Goal: Navigation & Orientation: Find specific page/section

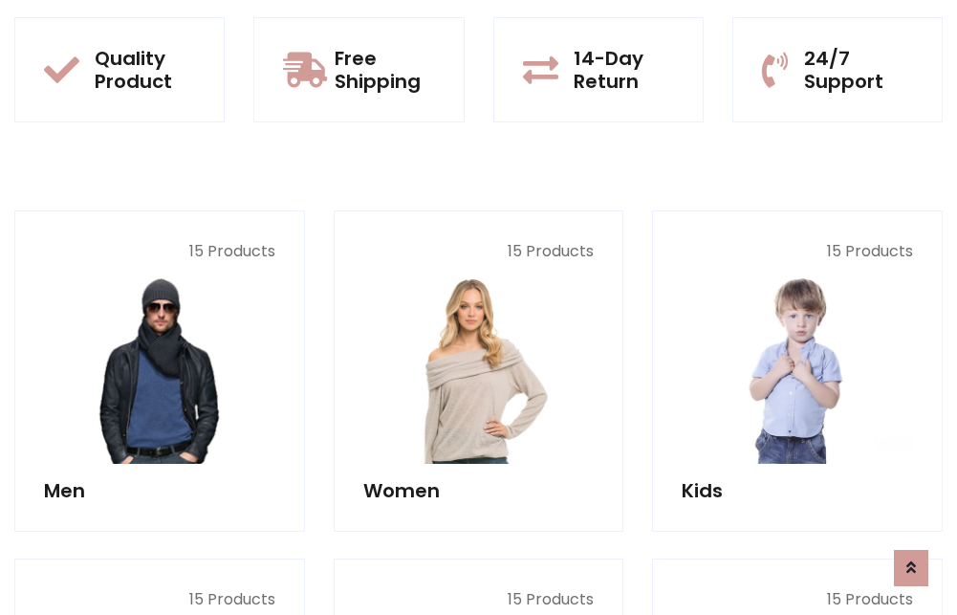
scroll to position [1658, 0]
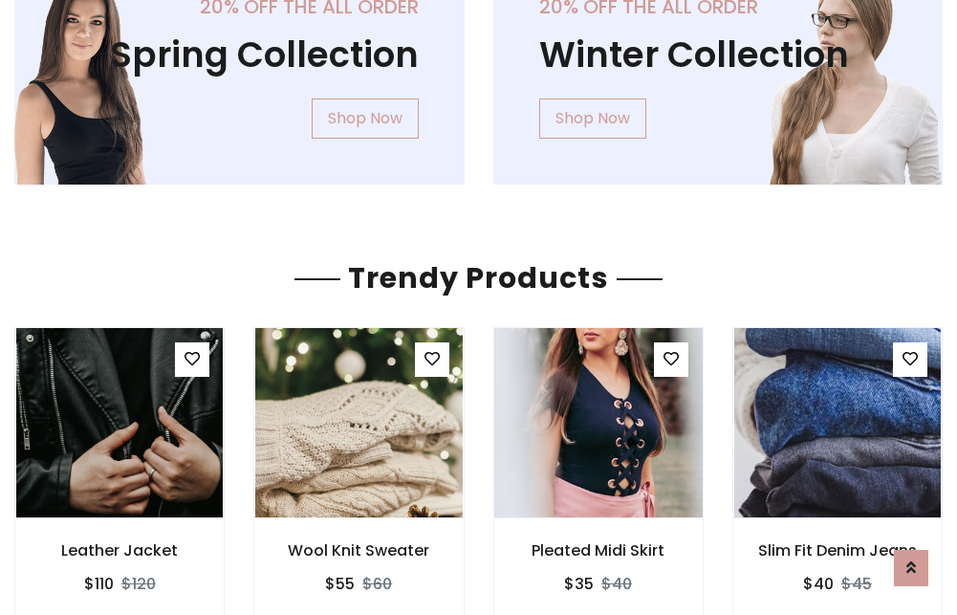
click at [598, 423] on img at bounding box center [598, 422] width 249 height 459
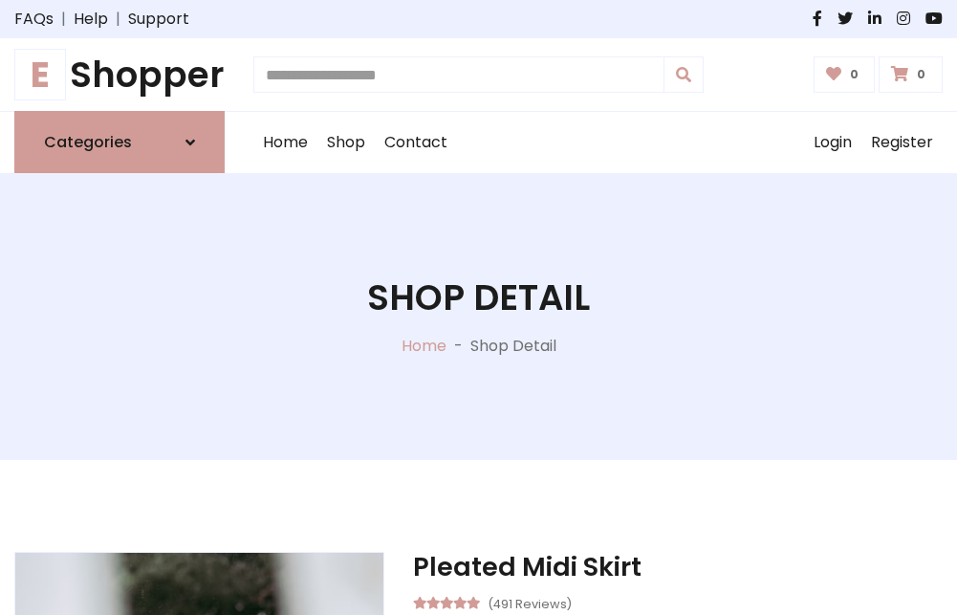
click at [120, 75] on h1 "E Shopper" at bounding box center [119, 75] width 210 height 42
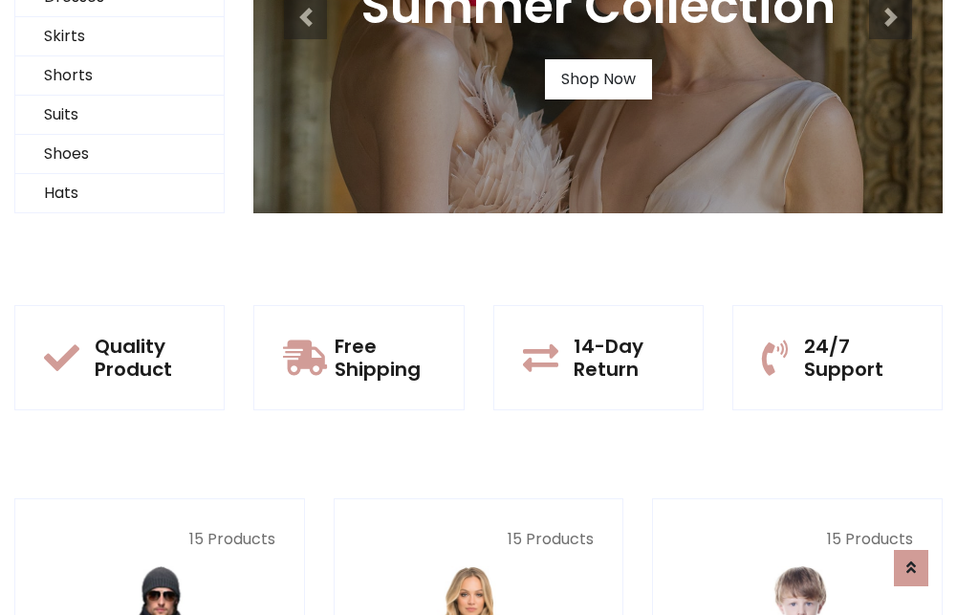
scroll to position [185, 0]
